Goal: Find specific page/section: Locate item on page

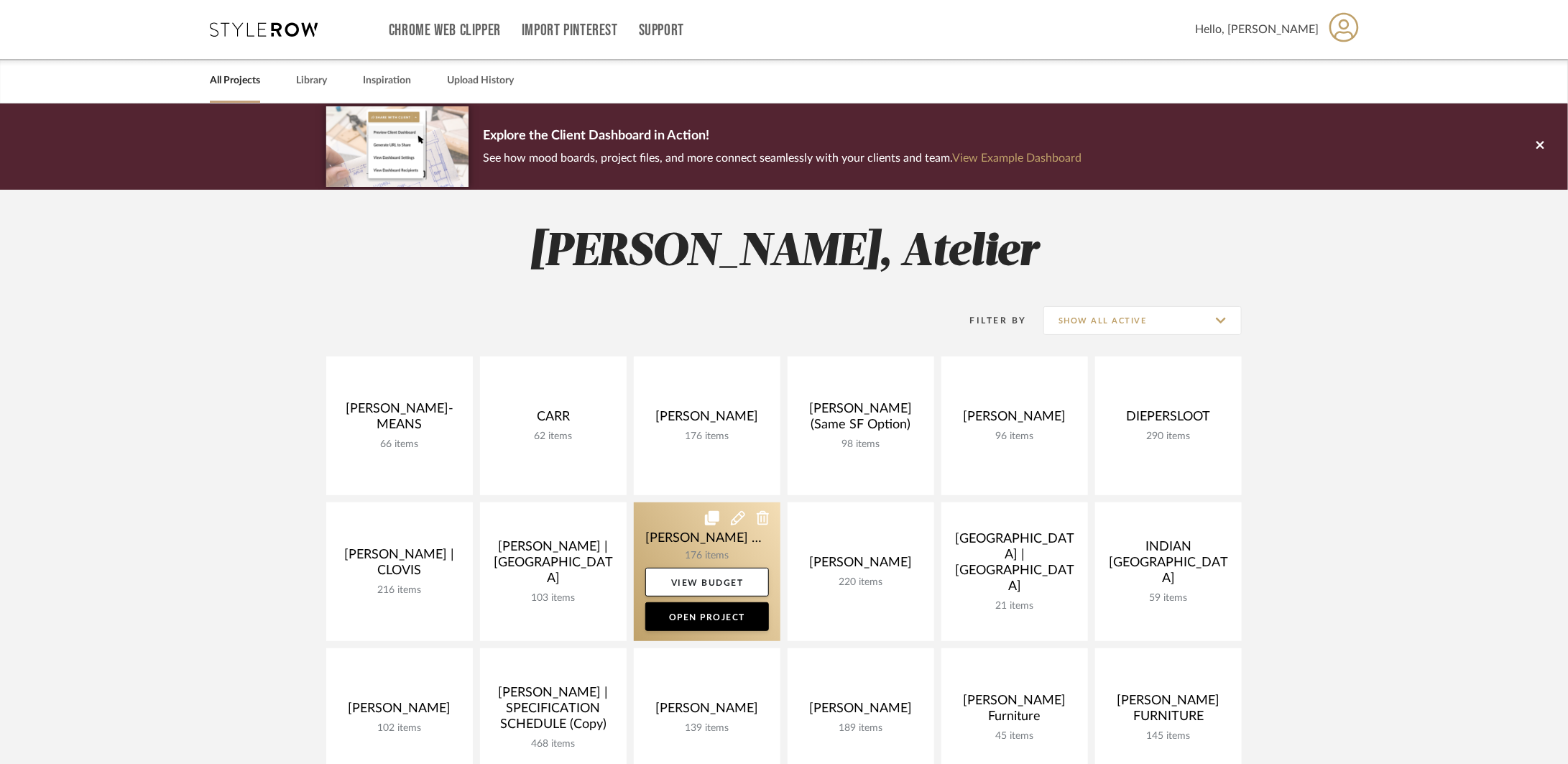
click at [687, 550] on link at bounding box center [707, 571] width 146 height 138
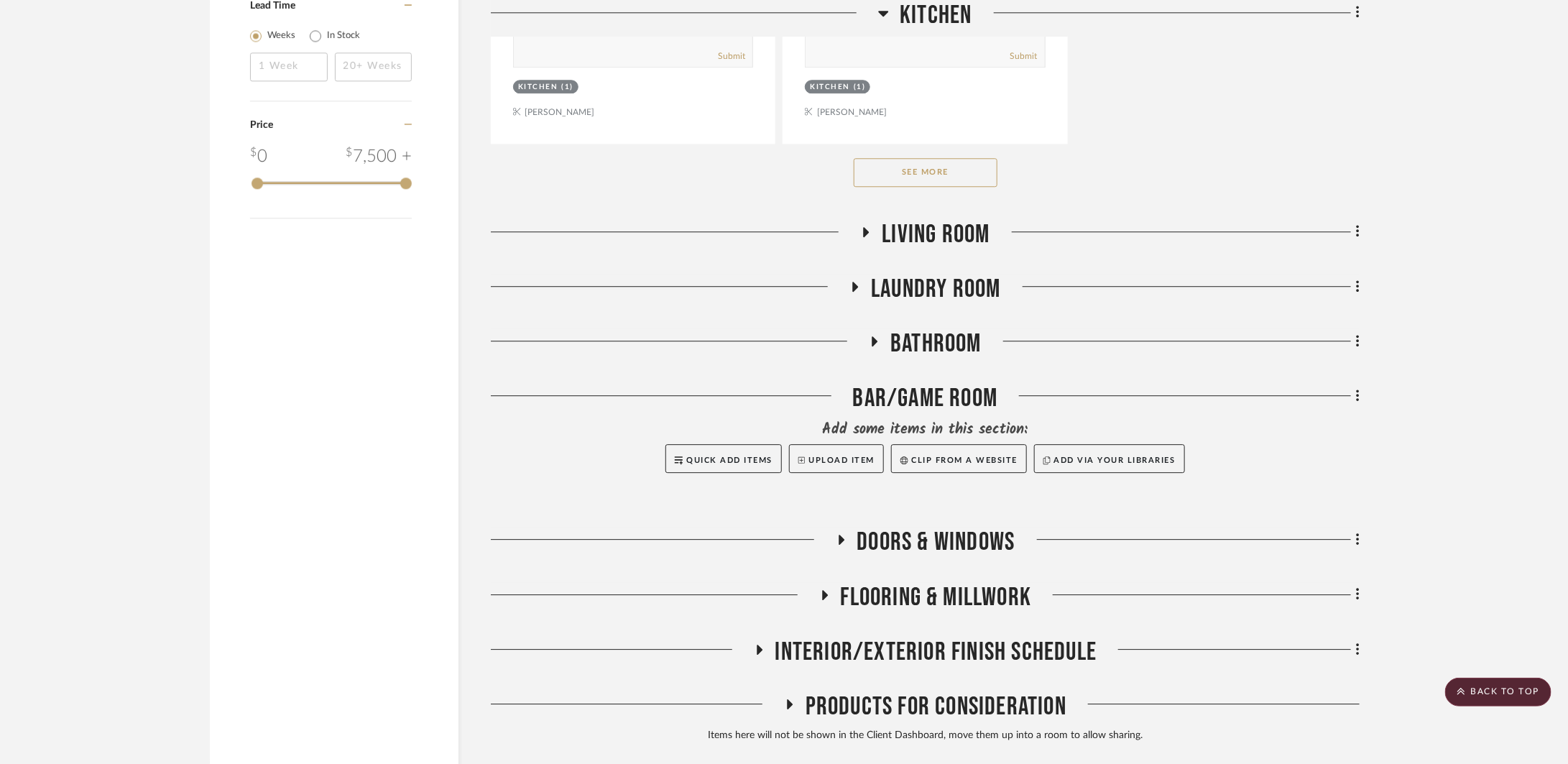
scroll to position [2157, 0]
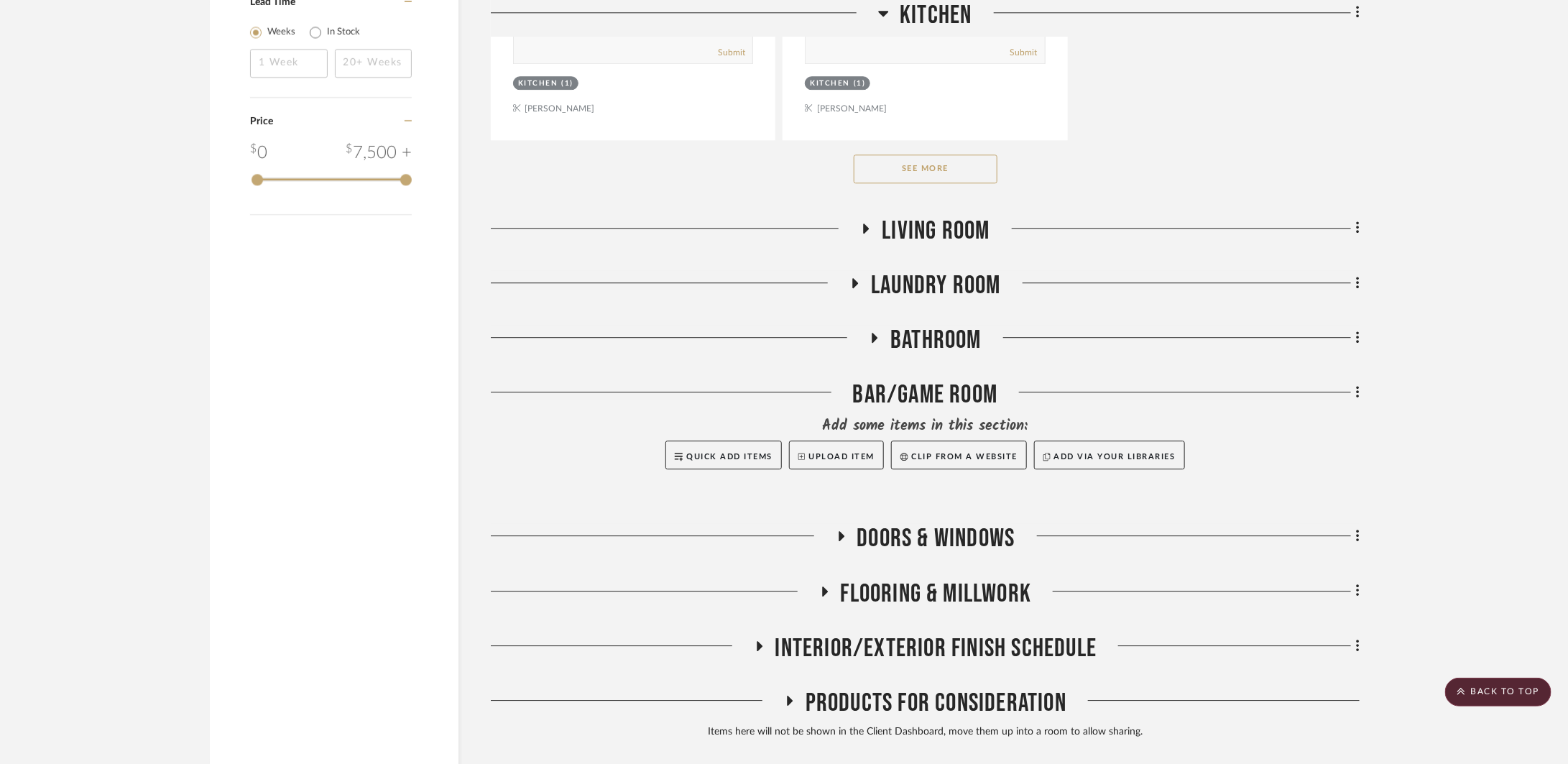
click at [943, 232] on span "Living Room" at bounding box center [935, 231] width 108 height 31
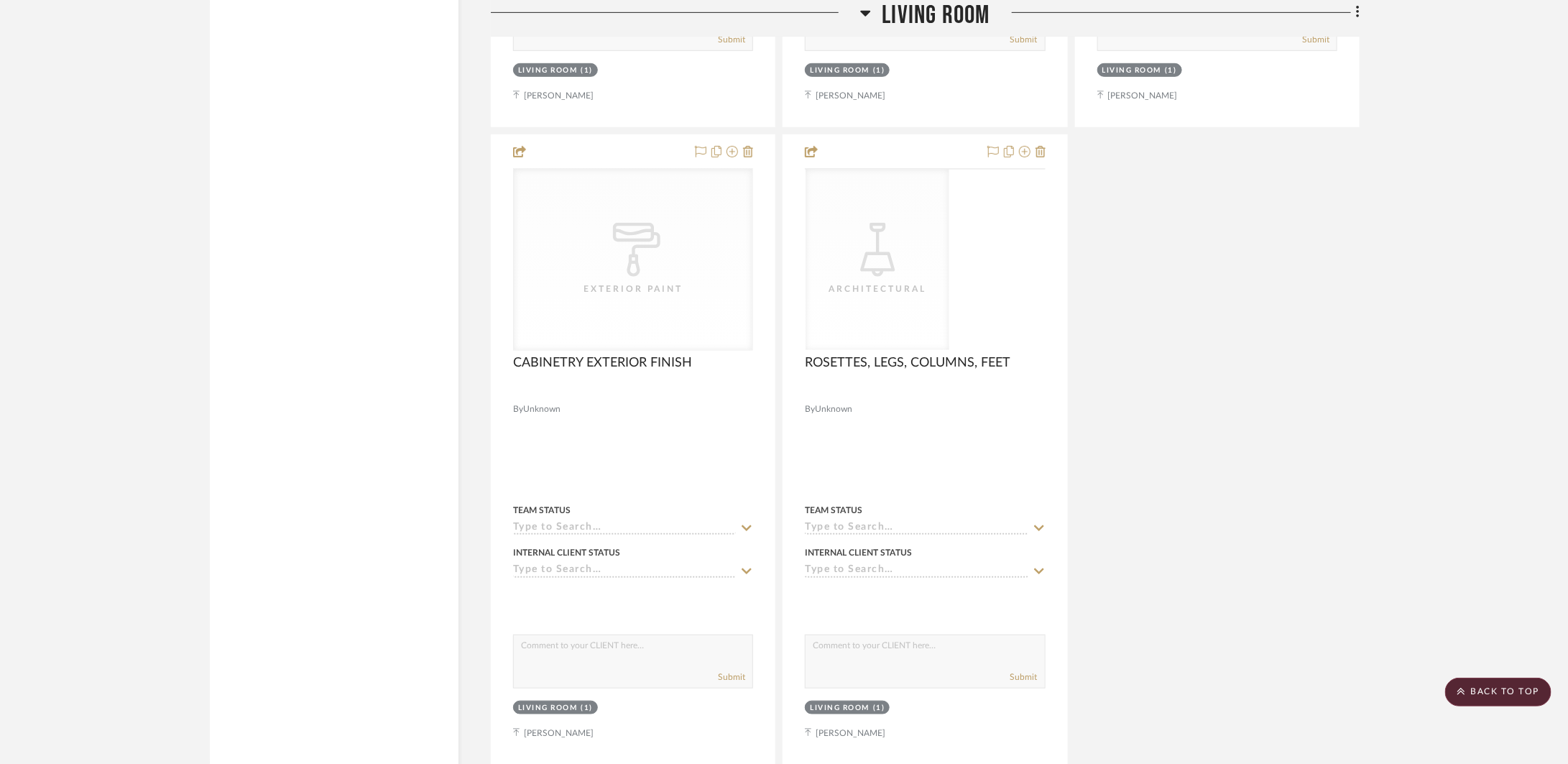
scroll to position [4097, 0]
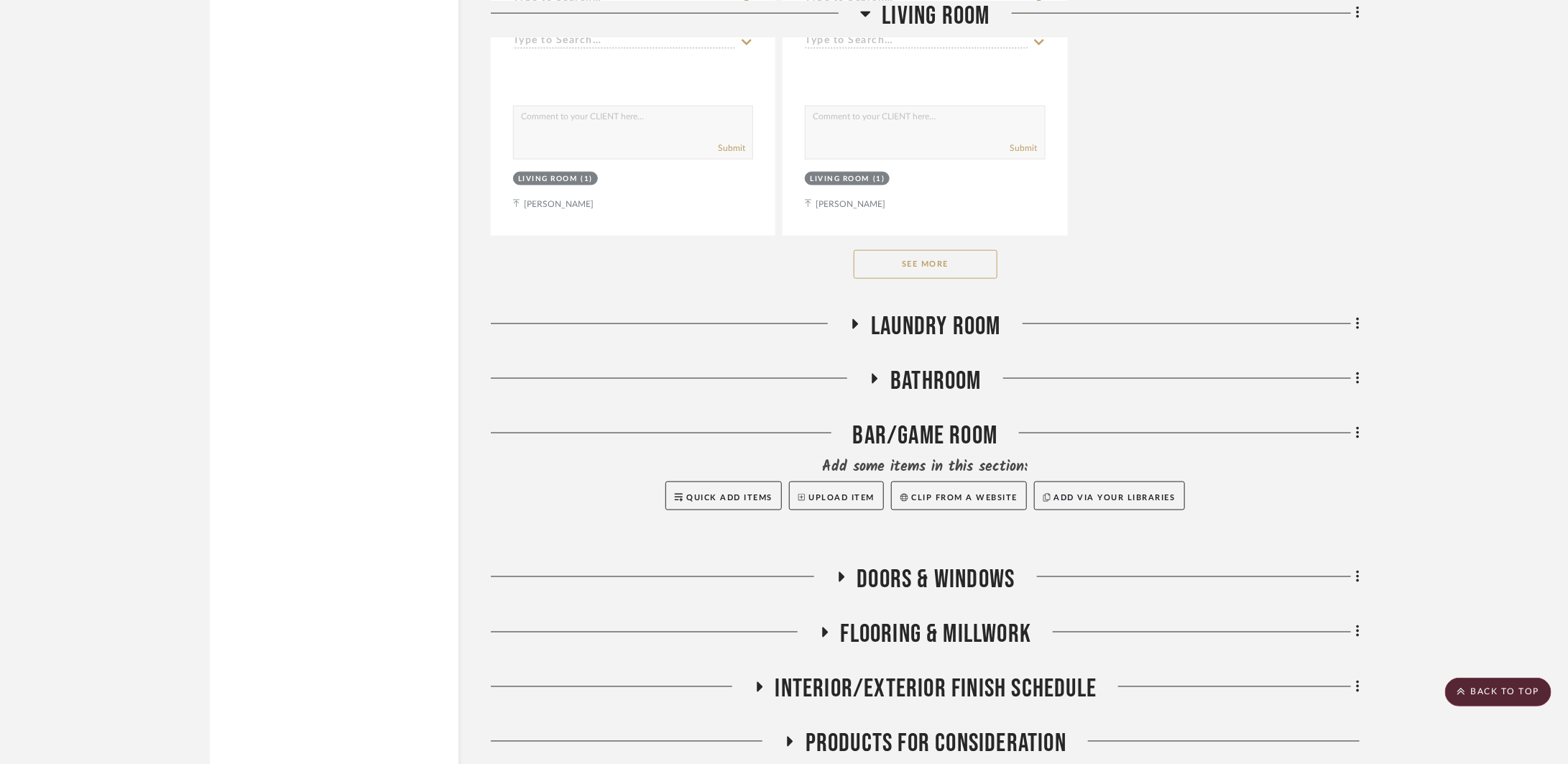
click at [943, 265] on button "See More" at bounding box center [925, 265] width 143 height 29
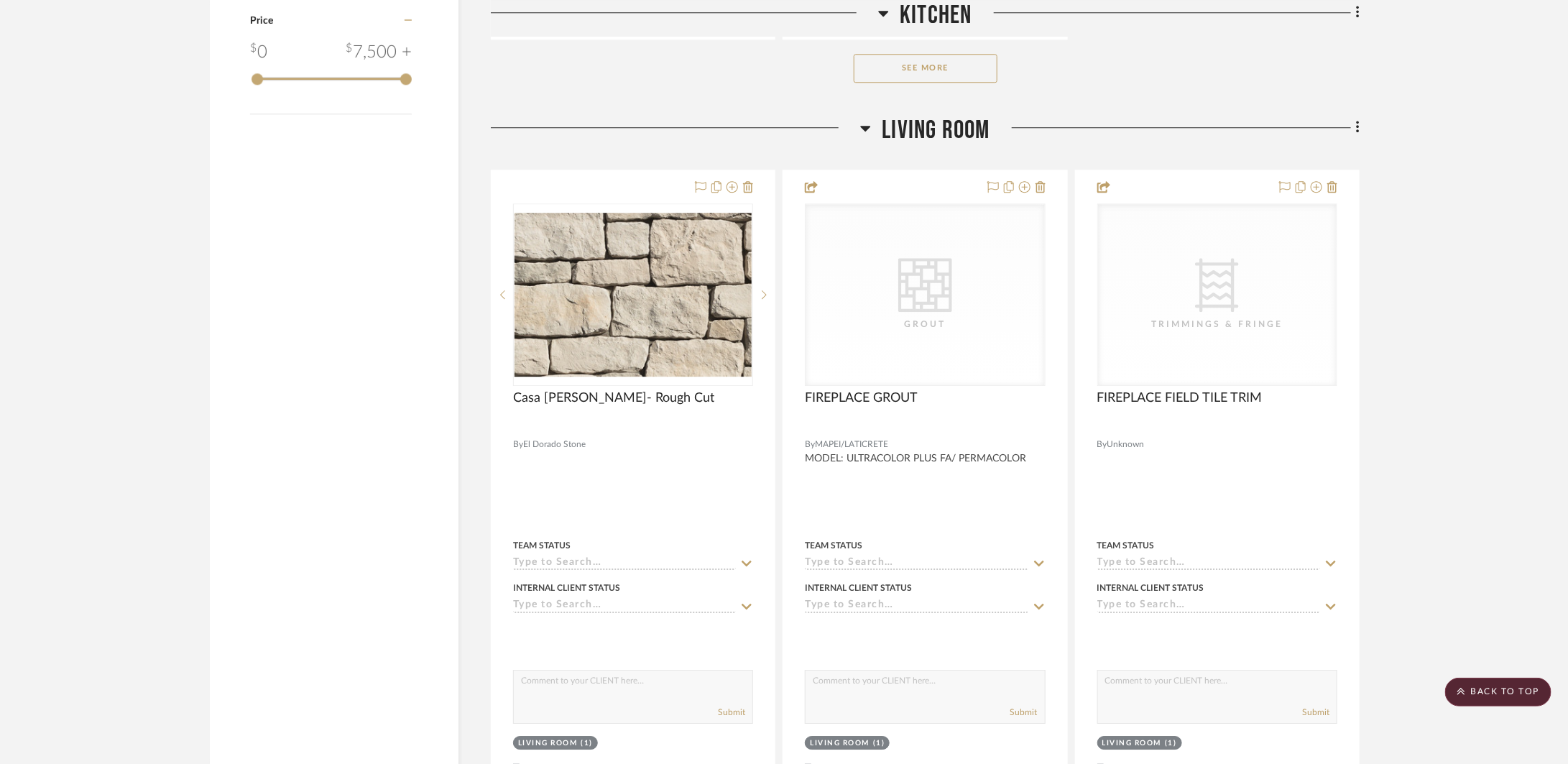
scroll to position [2005, 0]
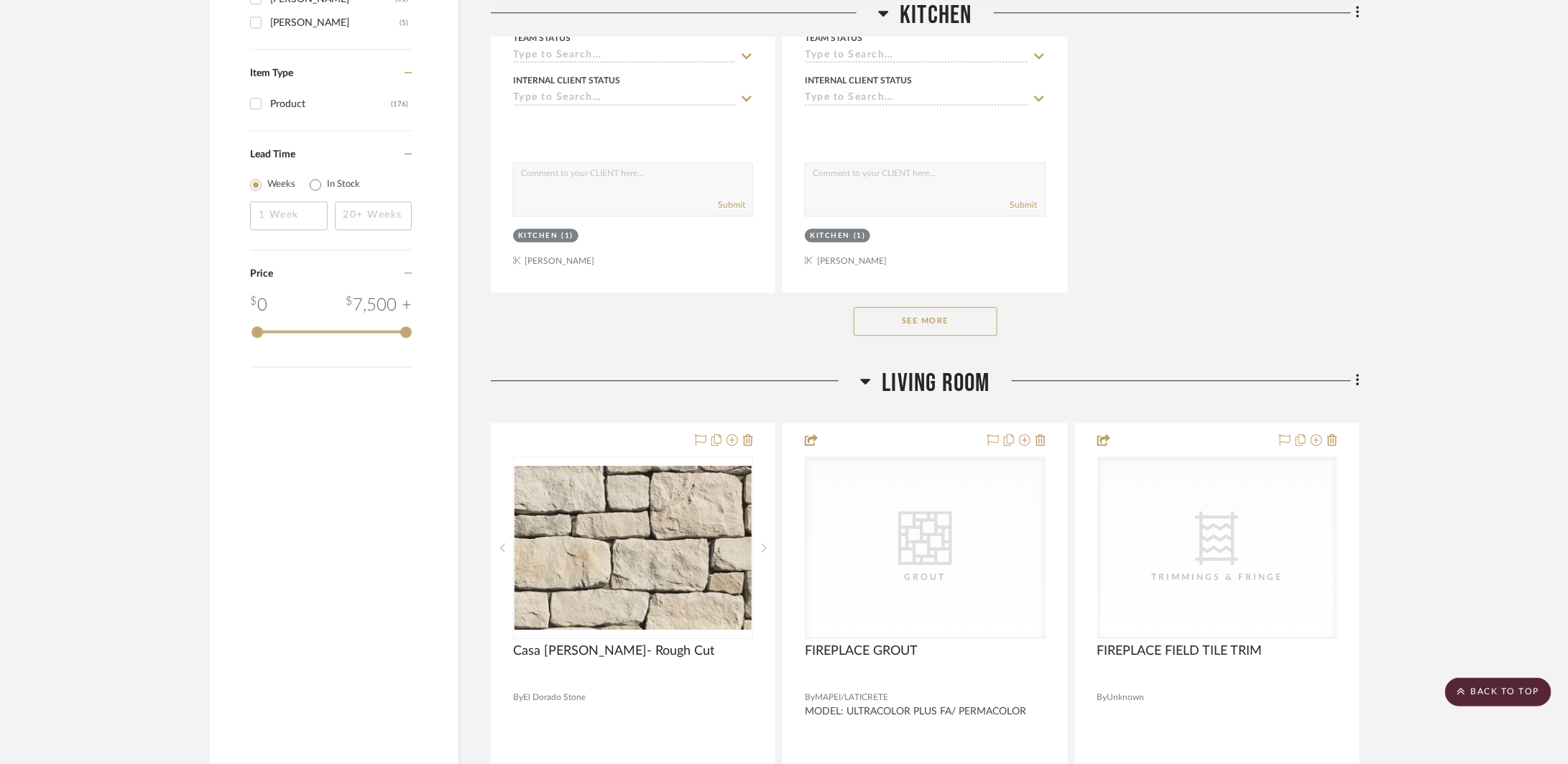
click at [993, 386] on div at bounding box center [1175, 386] width 370 height 36
click at [965, 384] on span "Living Room" at bounding box center [935, 383] width 108 height 31
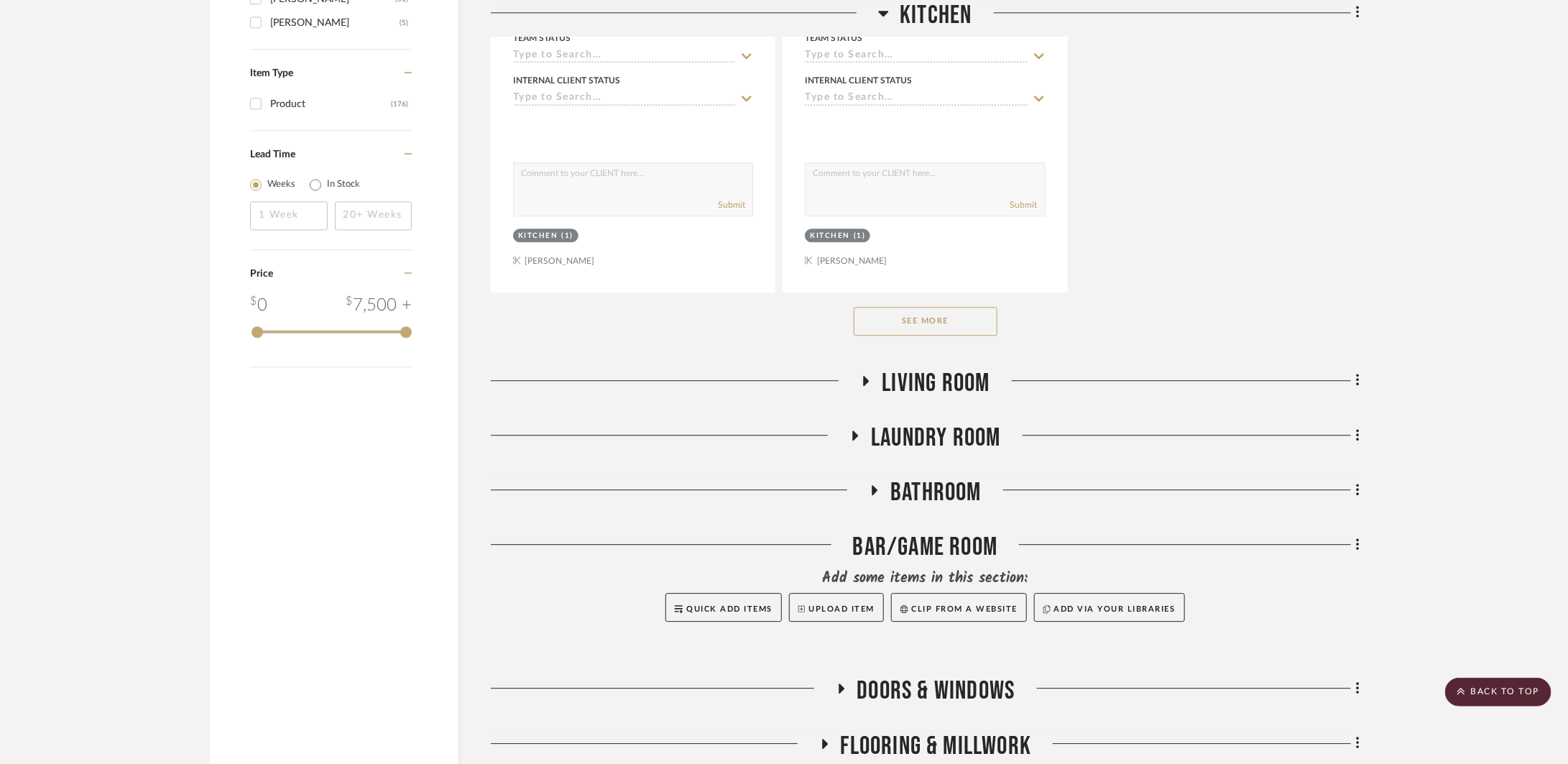
click at [957, 330] on button "See More" at bounding box center [925, 321] width 143 height 29
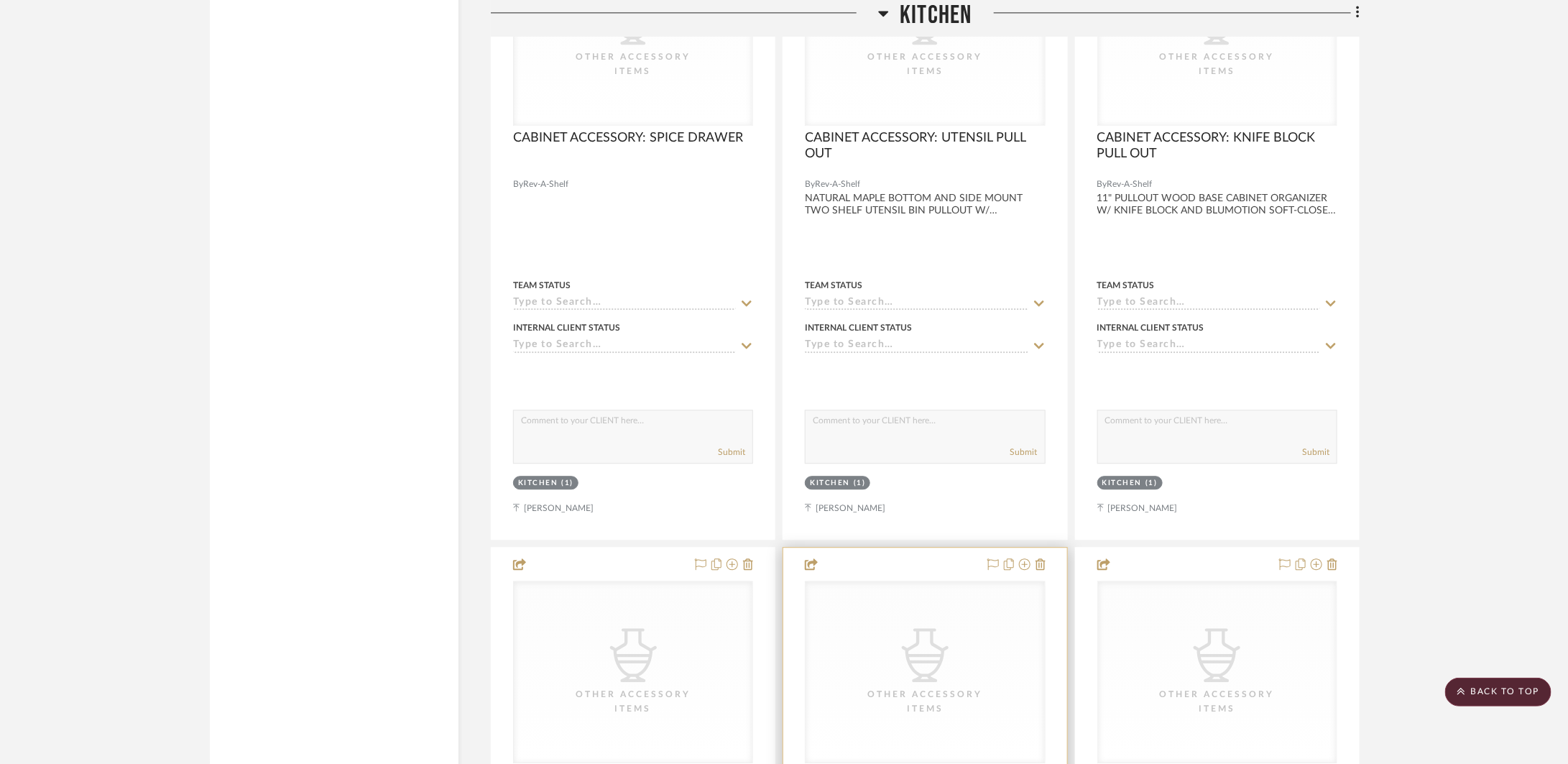
scroll to position [11182, 0]
